Goal: Navigation & Orientation: Find specific page/section

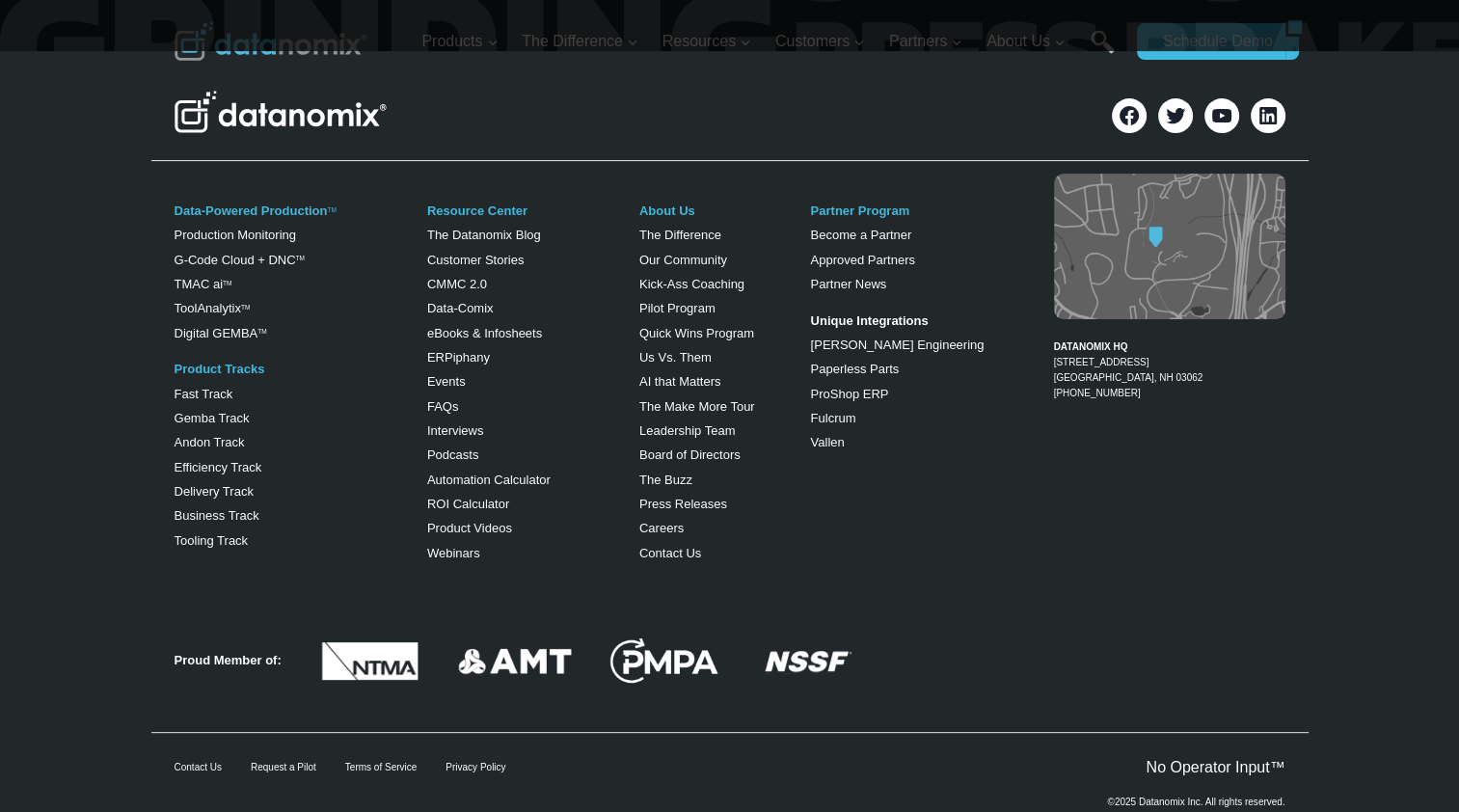
scroll to position [7800, 0]
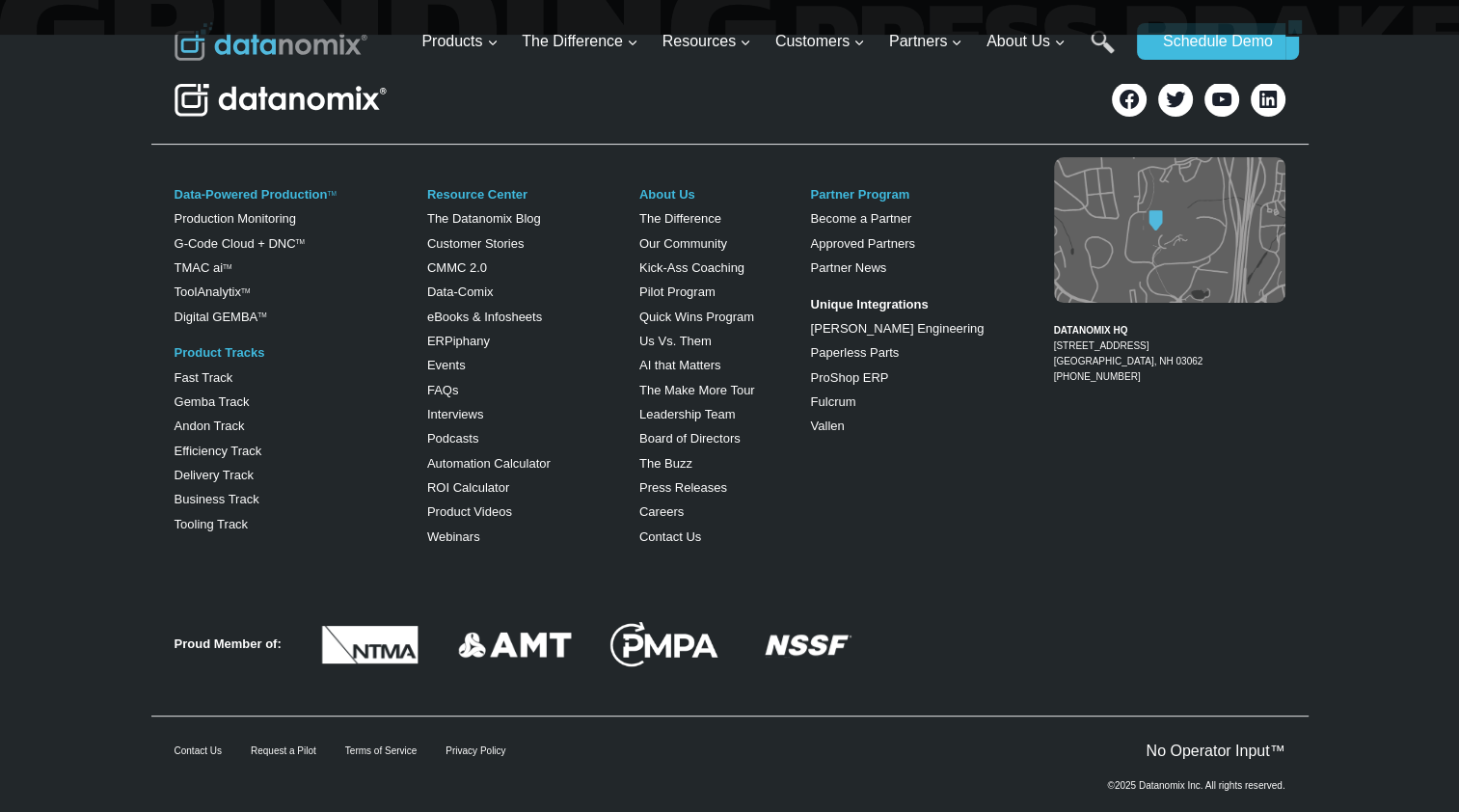
click at [1163, 781] on p "©2025 Datanomix Inc. All rights reserved." at bounding box center [1196, 786] width 178 height 10
drag, startPoint x: 1163, startPoint y: 742, endPoint x: 1202, endPoint y: 746, distance: 39.2
click at [1202, 781] on p "©2025 Datanomix Inc. All rights reserved." at bounding box center [1196, 786] width 178 height 10
copy p "Datanomix Inc."
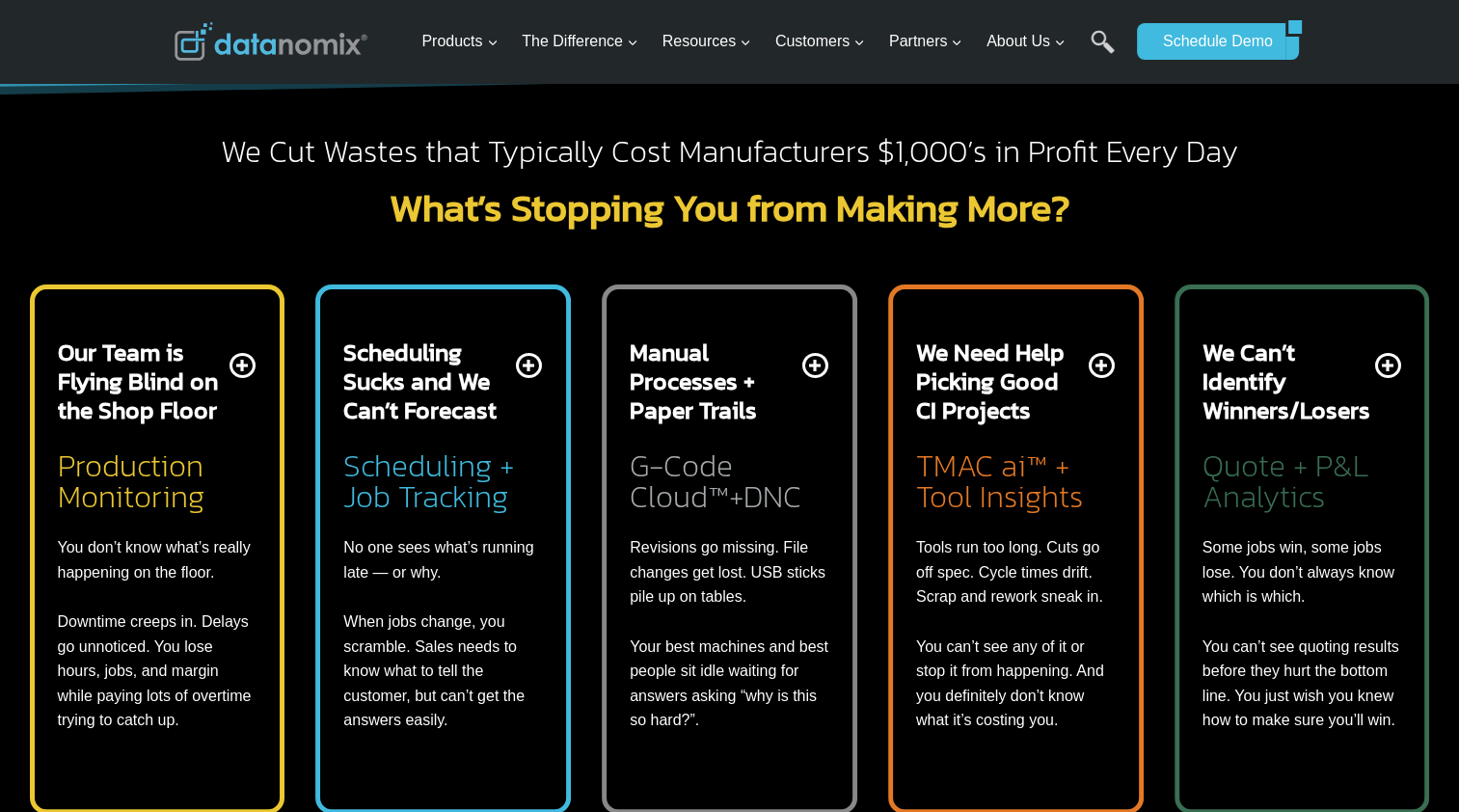
scroll to position [602, 0]
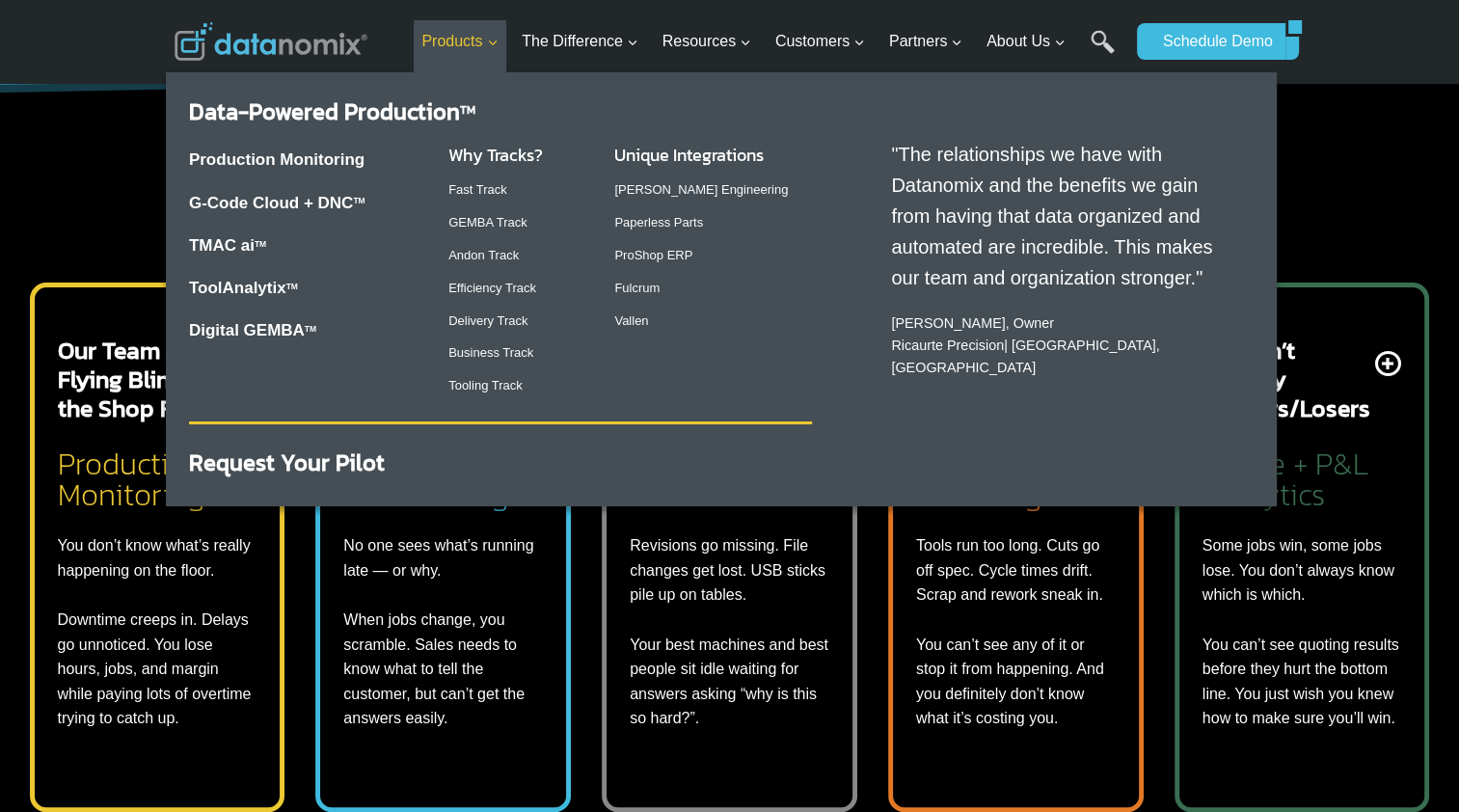
click at [470, 39] on span "Products Expand" at bounding box center [459, 41] width 76 height 25
click at [316, 168] on link "Production Monitoring" at bounding box center [276, 160] width 176 height 18
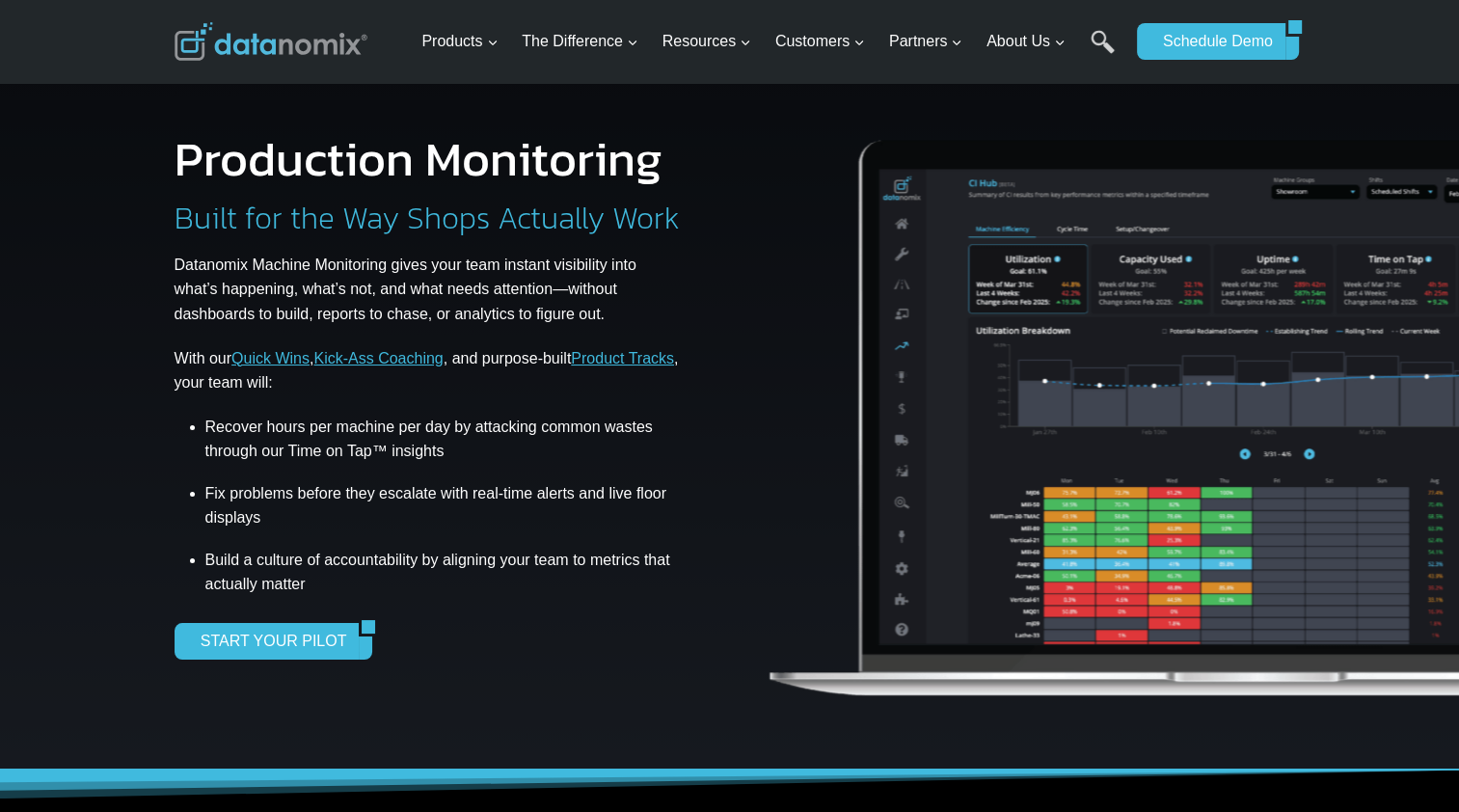
scroll to position [23, 0]
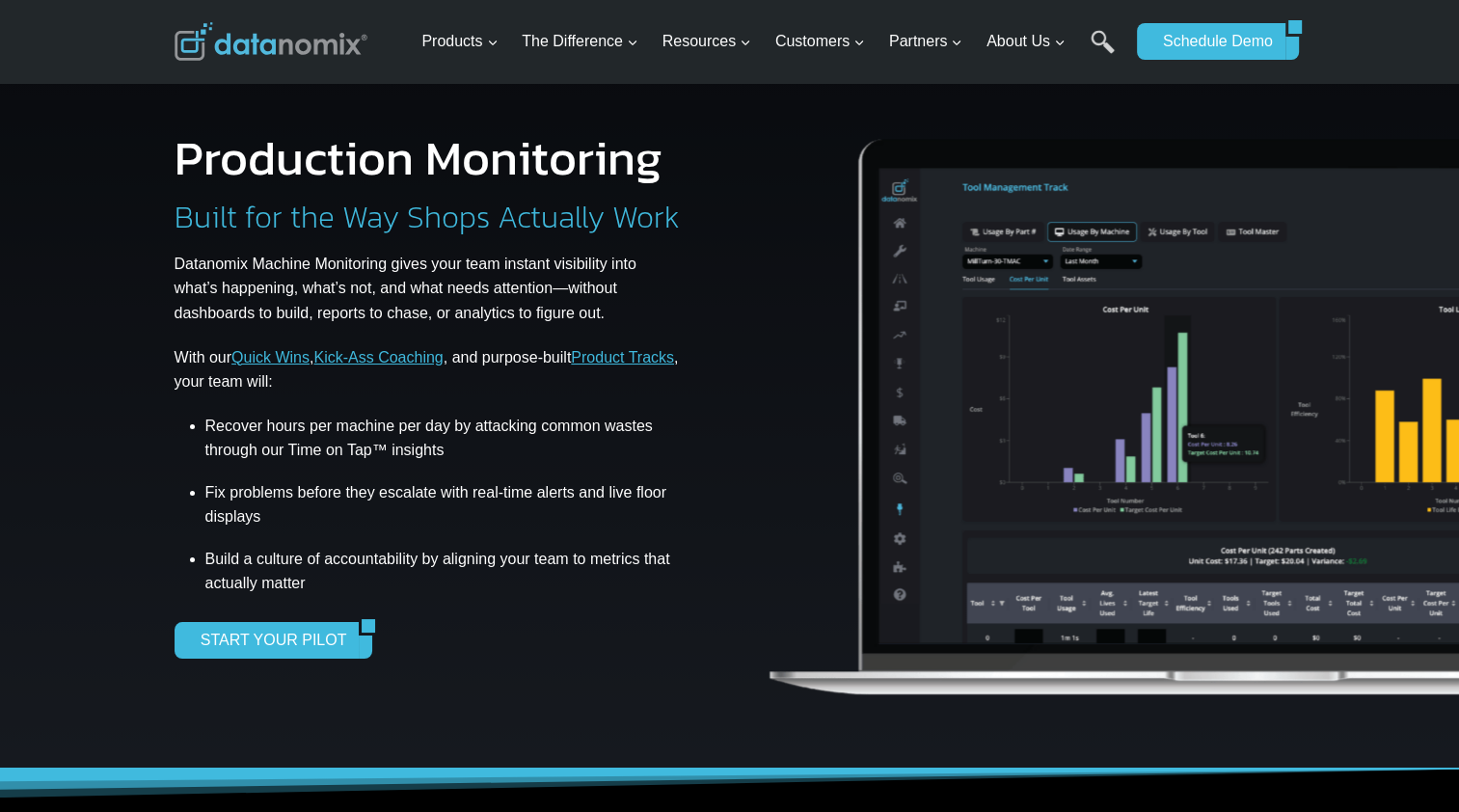
click at [256, 41] on img at bounding box center [270, 41] width 193 height 39
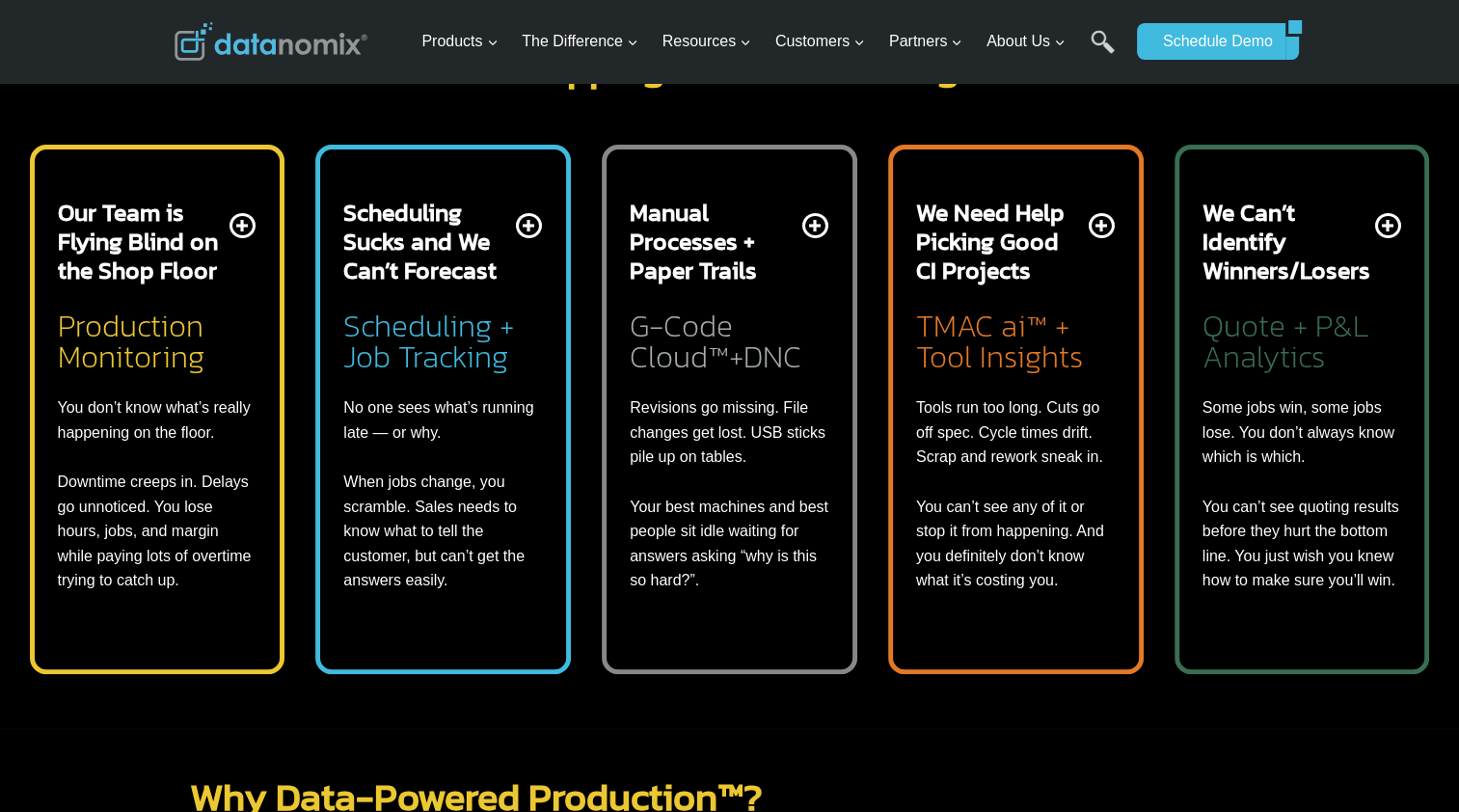
scroll to position [740, 0]
click at [239, 227] on div "Our Team is Flying Blind on the Shop Floor Production Monitoring You don’t know…" at bounding box center [158, 394] width 200 height 395
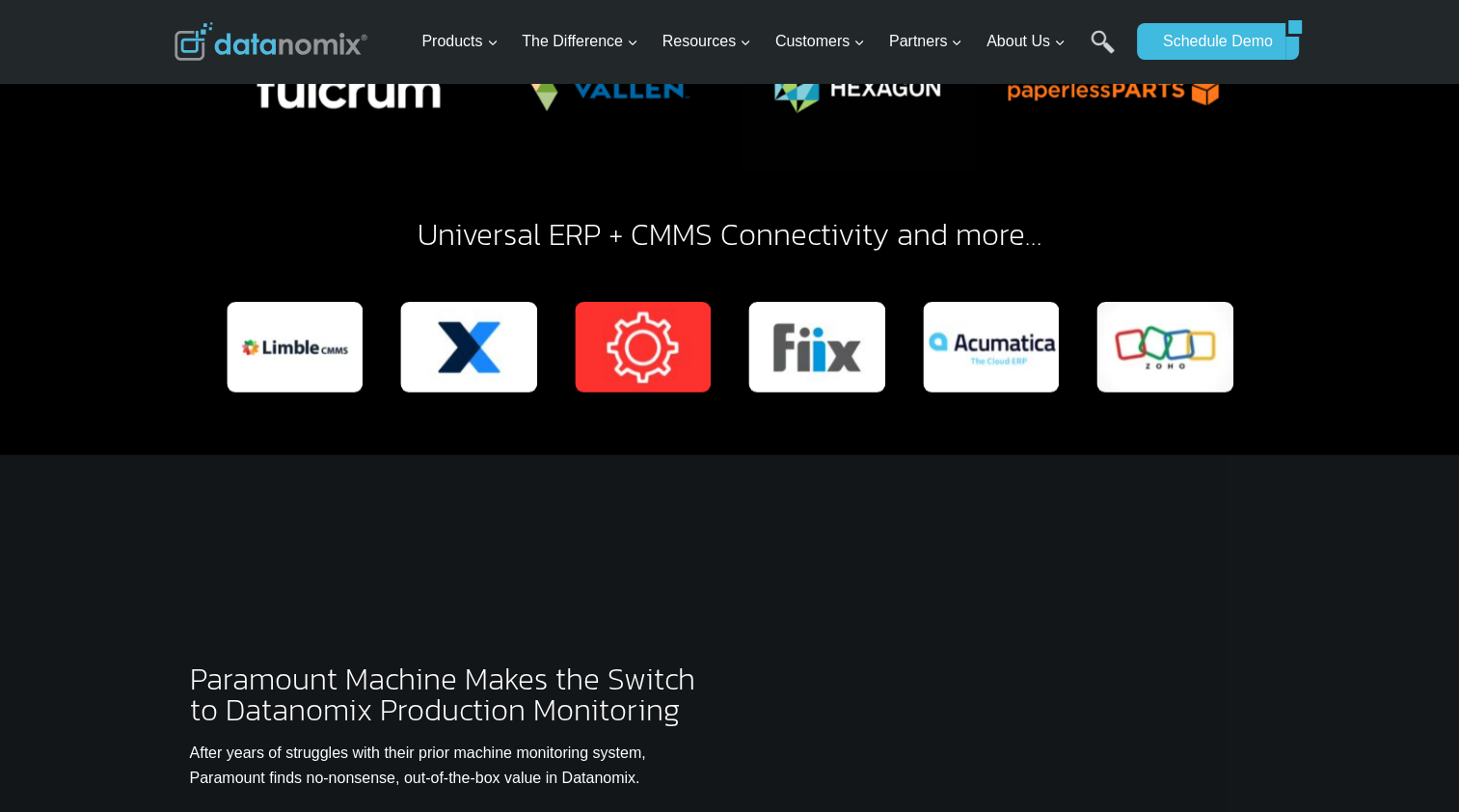
scroll to position [5224, 0]
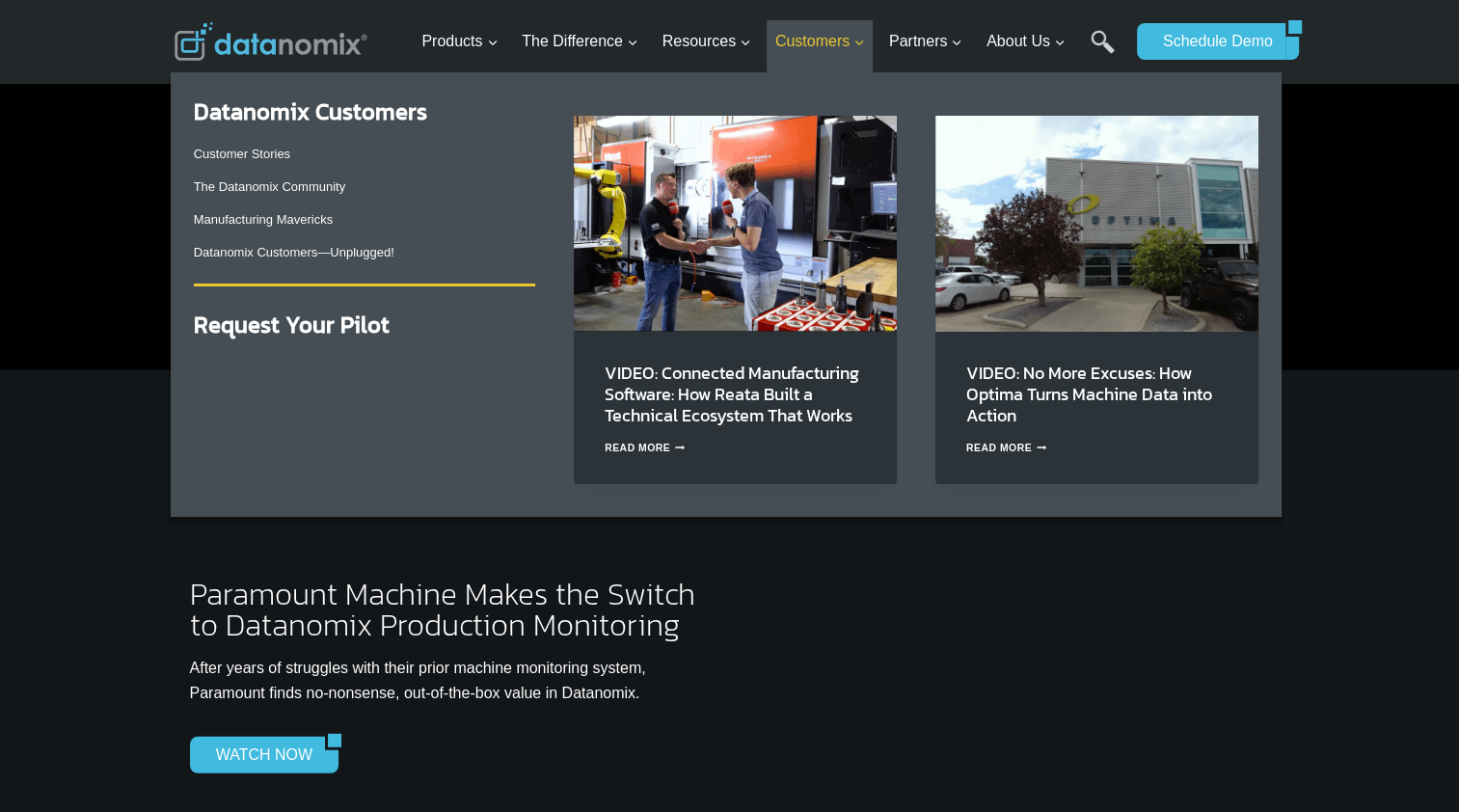
click at [798, 48] on span "Customers Expand" at bounding box center [820, 41] width 90 height 25
click at [272, 151] on link "Customer Stories" at bounding box center [242, 154] width 97 height 14
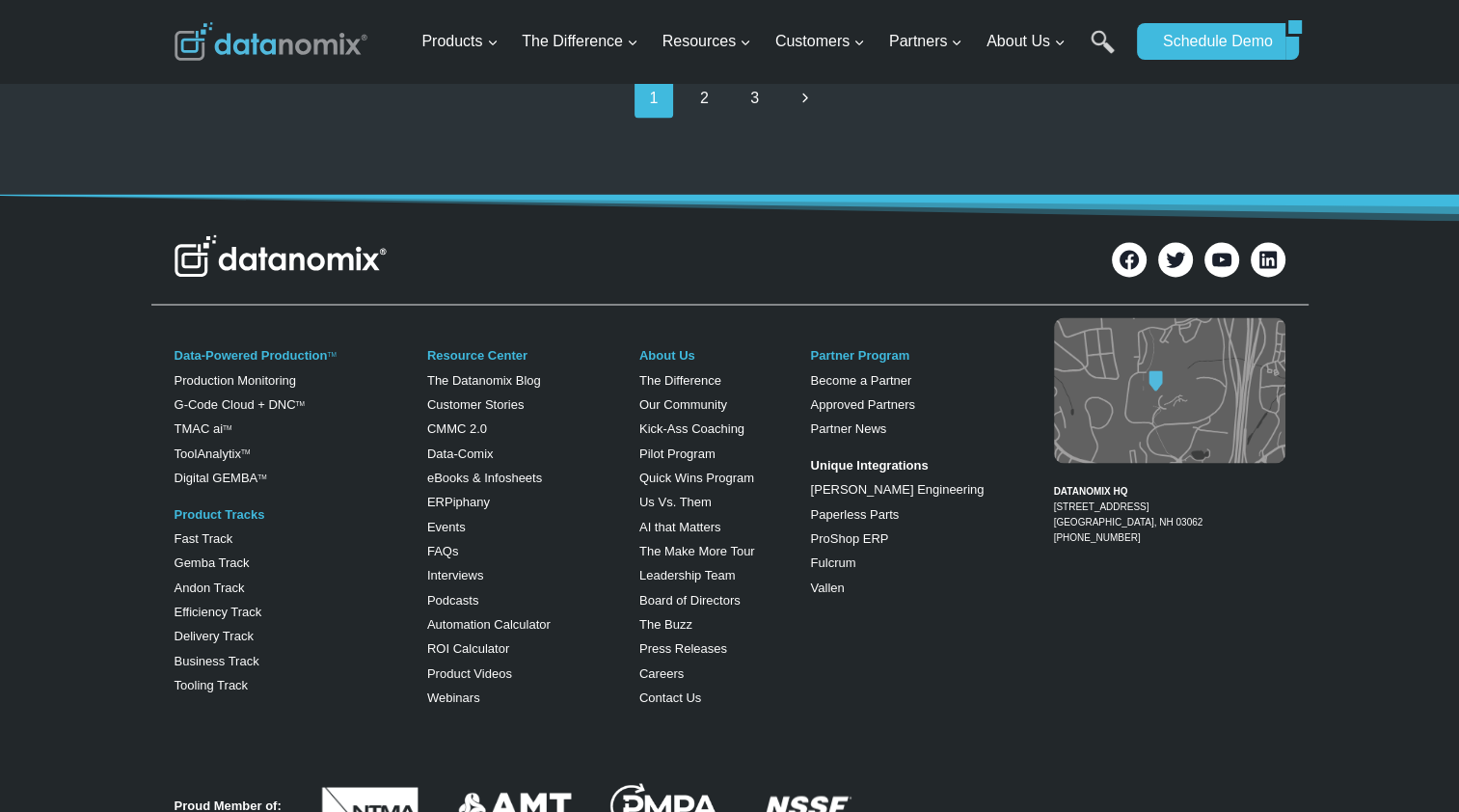
scroll to position [3304, 0]
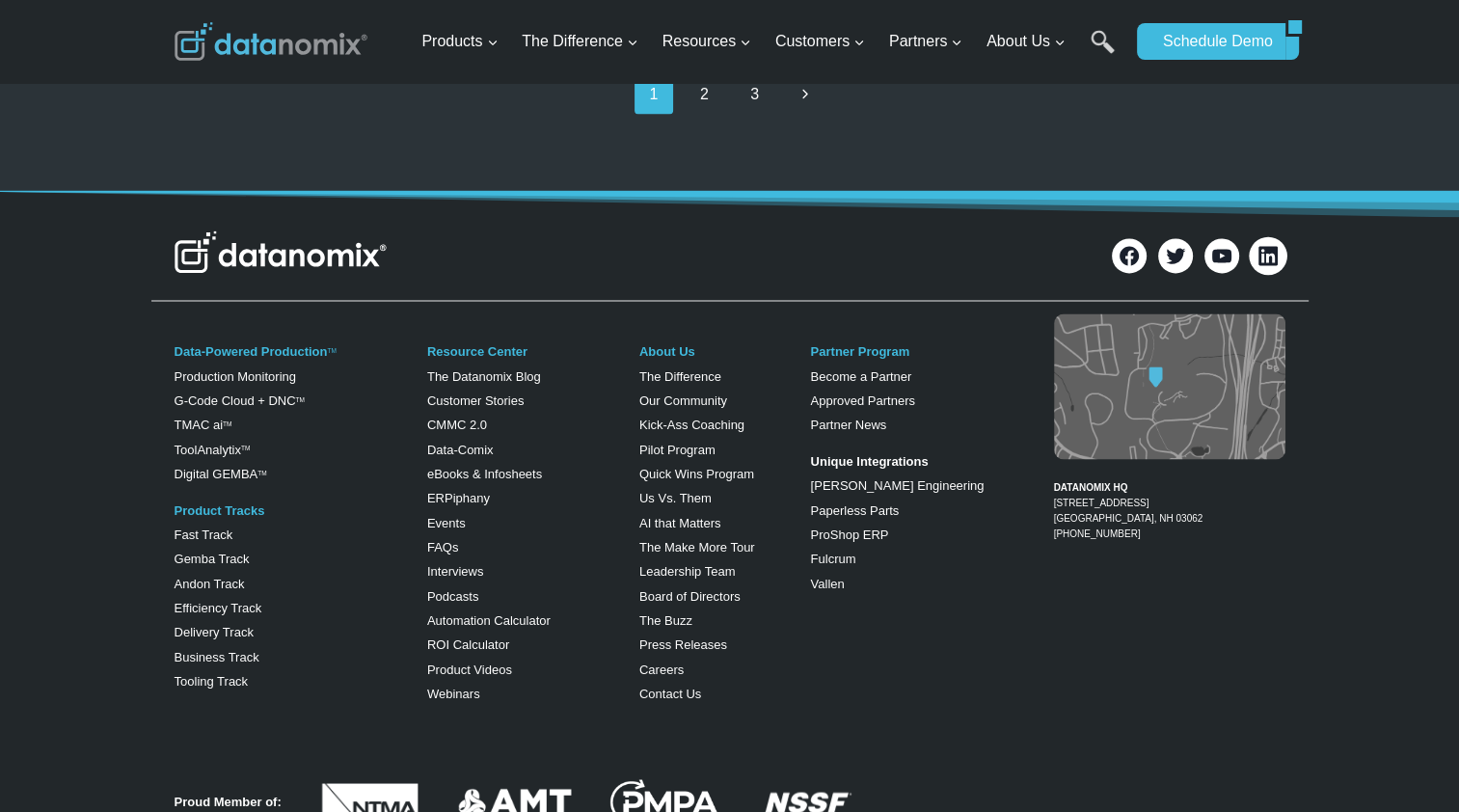
click at [1265, 245] on icon at bounding box center [1267, 254] width 19 height 19
click at [281, 438] on div "Data-Powered Production TM Production Monitoring G-Code Cloud + DNC TM TMAC ai …" at bounding box center [285, 515] width 222 height 366
click at [29, 592] on div "Data-Powered Production TM Production Monitoring G-Code Cloud + DNC TM TMAC ai …" at bounding box center [730, 519] width 1459 height 421
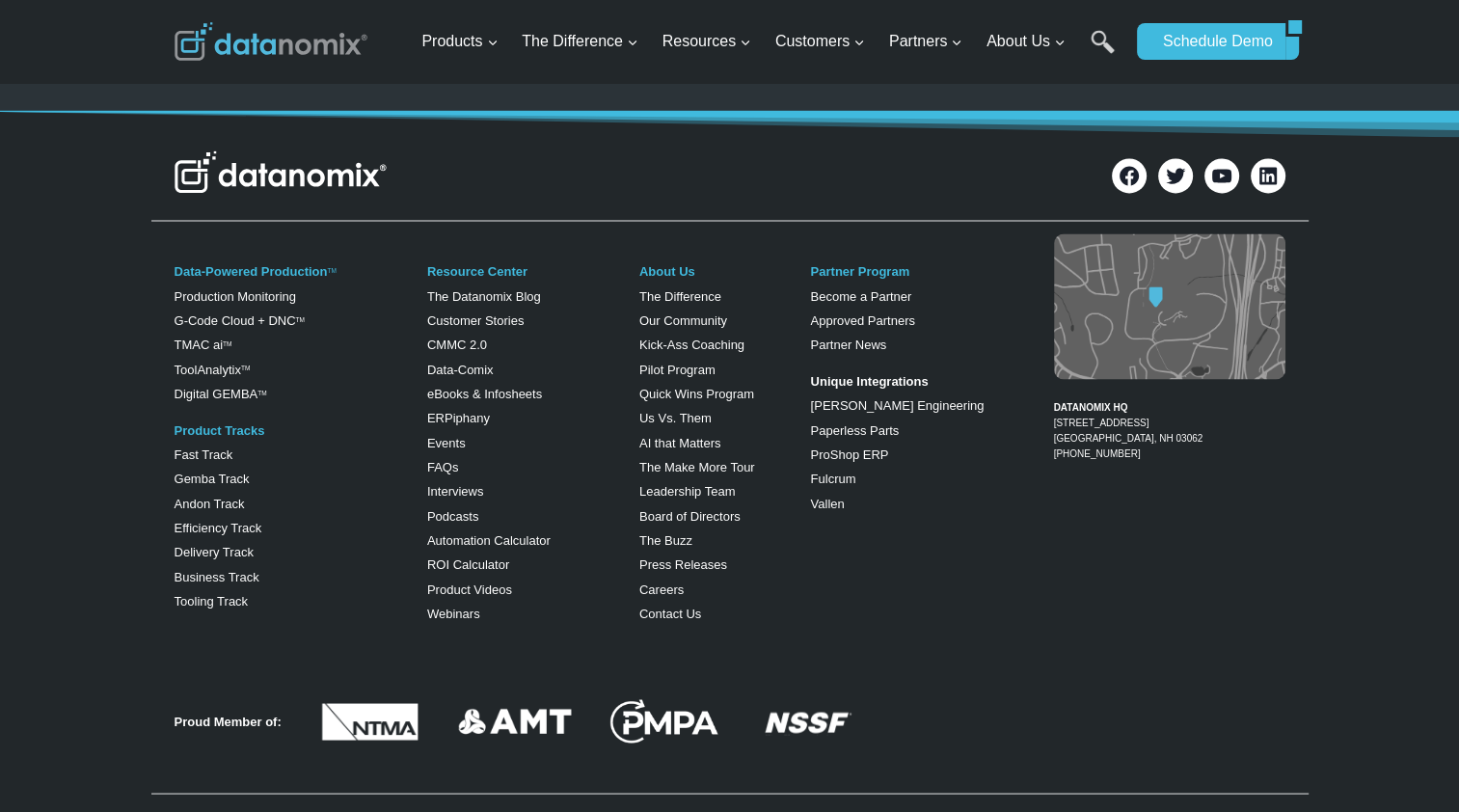
scroll to position [3386, 0]
